Goal: Information Seeking & Learning: Learn about a topic

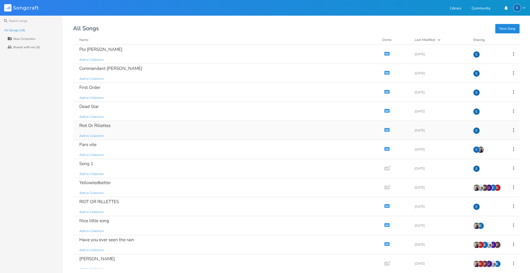
click at [99, 126] on div "Riot Or Rillettes" at bounding box center [94, 125] width 31 height 4
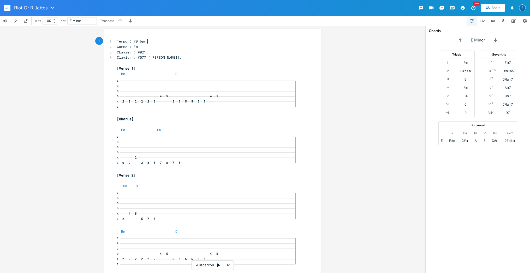
scroll to position [0, 0]
click at [191, 57] on pre "Clavier : #077 ([PERSON_NAME])." at bounding box center [210, 57] width 188 height 5
click at [461, 8] on icon "button" at bounding box center [462, 8] width 4 height 4
click at [4, 8] on rect "button" at bounding box center [7, 8] width 6 height 6
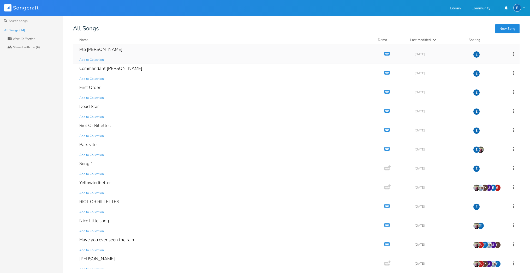
click at [91, 48] on div "Plo [PERSON_NAME]" at bounding box center [100, 49] width 43 height 4
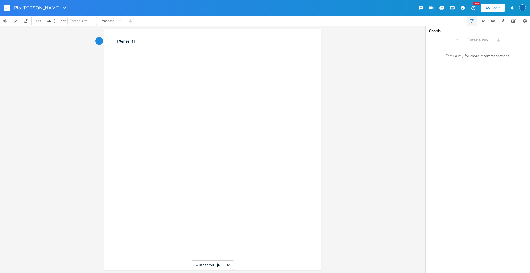
scroll to position [0, 0]
click at [9, 7] on icon "button" at bounding box center [9, 8] width 1 height 3
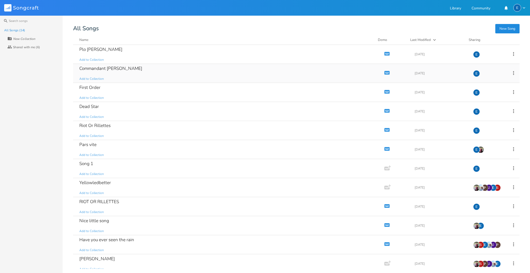
click at [106, 70] on div "Commandant [PERSON_NAME]" at bounding box center [110, 68] width 63 height 4
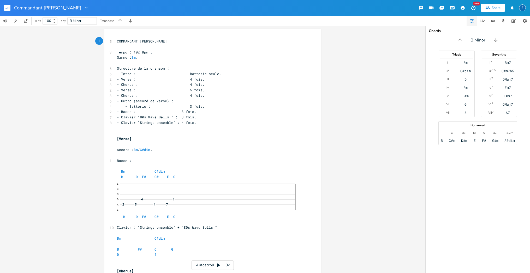
click at [8, 7] on rect "button" at bounding box center [7, 8] width 6 height 6
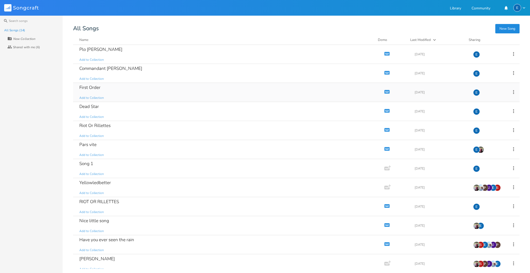
click at [95, 88] on div "First Order" at bounding box center [89, 87] width 21 height 4
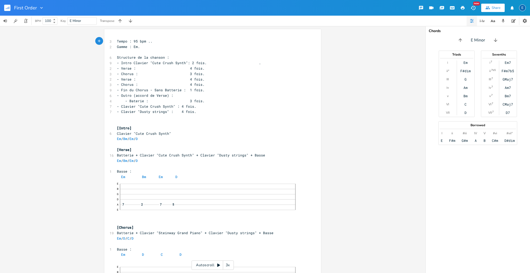
click at [11, 9] on button "button" at bounding box center [9, 8] width 10 height 13
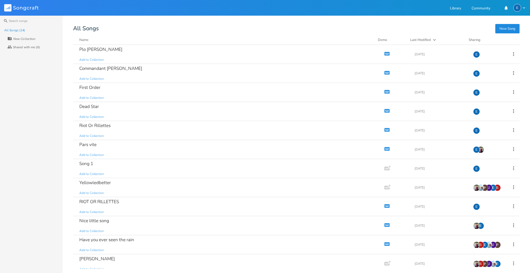
click at [232, 29] on div "All Songs" at bounding box center [296, 28] width 446 height 5
click at [102, 124] on div "Riot Or Rillettes" at bounding box center [94, 125] width 31 height 4
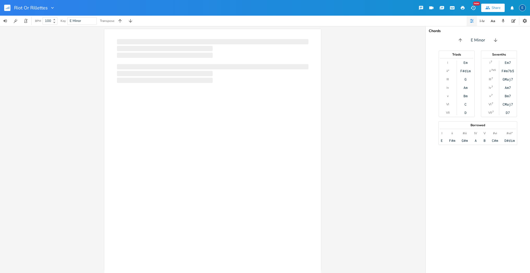
scroll to position [0, 0]
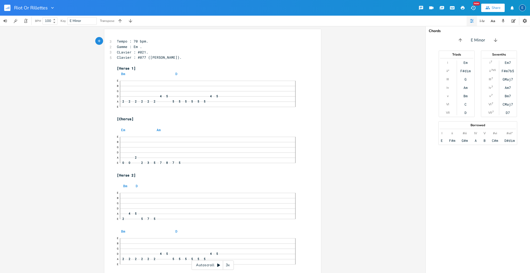
click at [8, 6] on rect "button" at bounding box center [7, 8] width 6 height 6
